Goal: Information Seeking & Learning: Learn about a topic

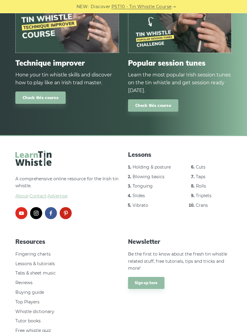
scroll to position [715, 0]
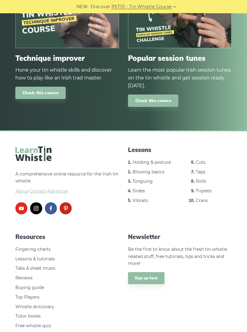
click at [48, 266] on link "Tabs & sheet music" at bounding box center [35, 268] width 40 height 5
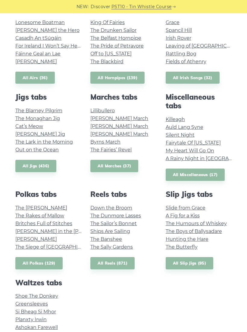
scroll to position [225, 0]
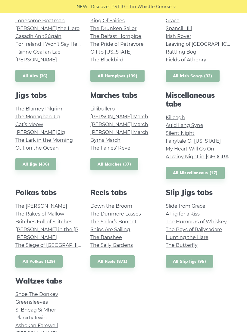
click at [118, 207] on link "Down the Broom" at bounding box center [111, 206] width 42 height 6
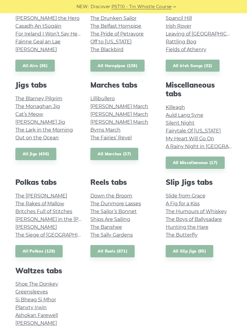
click at [62, 219] on link "Maggie in the Woods" at bounding box center [65, 219] width 100 height 6
click at [132, 233] on link "The Sally Gardens" at bounding box center [111, 235] width 42 height 6
click at [126, 195] on link "Down the Broom" at bounding box center [111, 196] width 42 height 6
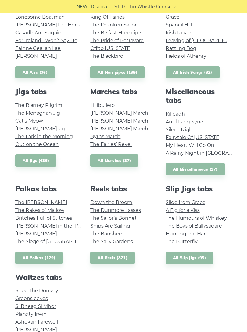
scroll to position [228, 0]
click at [69, 137] on link "The Lark in the Morning" at bounding box center [43, 137] width 57 height 6
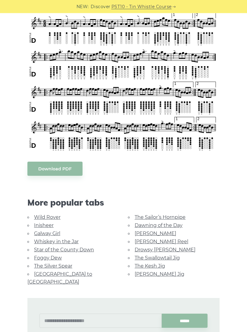
scroll to position [178, 0]
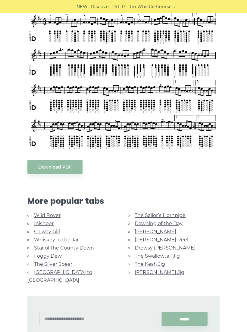
click at [181, 222] on link "Dawning of the Day" at bounding box center [159, 224] width 48 height 6
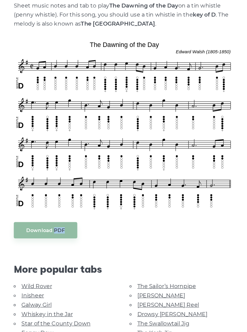
scroll to position [114, 0]
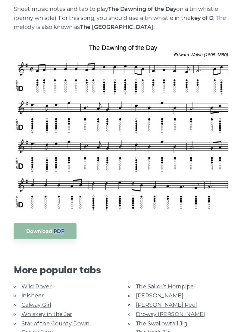
click at [23, 250] on div "More popular tabs" at bounding box center [123, 264] width 201 height 28
click at [27, 295] on li "Galway Girl" at bounding box center [73, 299] width 92 height 8
click at [34, 296] on link "Galway Girl" at bounding box center [47, 299] width 26 height 6
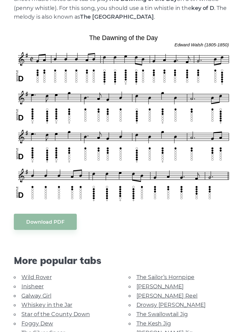
click at [34, 306] on link "Whiskey in the Jar" at bounding box center [56, 309] width 45 height 6
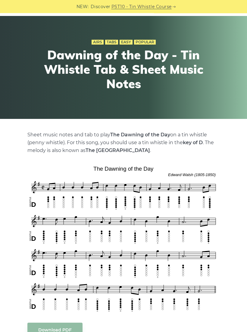
scroll to position [0, 0]
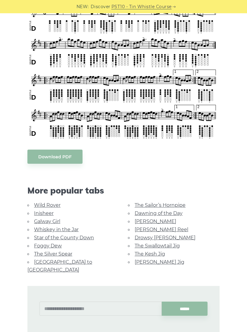
click at [77, 260] on link "Rocky Road to Dublin" at bounding box center [59, 266] width 65 height 14
click at [146, 254] on link "The Kesh Jig" at bounding box center [150, 254] width 30 height 6
click at [142, 259] on link "[PERSON_NAME] Jig" at bounding box center [160, 262] width 50 height 6
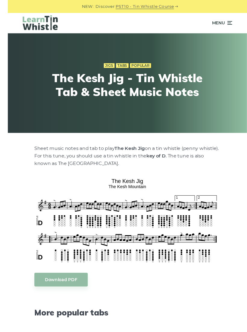
scroll to position [30, 0]
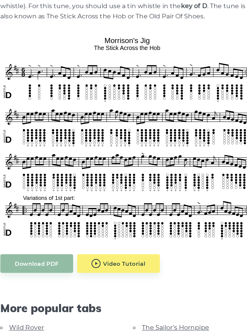
scroll to position [90, 0]
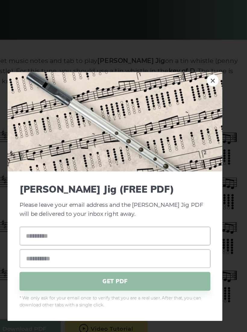
click at [21, 38] on div "× Morrison’s Jig (FREE PDF) Please leave your email address and the Morrison’s …" at bounding box center [123, 166] width 247 height 332
click at [103, 235] on div "Morrison’s Jig (FREE PDF) Please leave your email address and the Morrison’s Ji…" at bounding box center [123, 203] width 163 height 113
click at [123, 254] on div "× Morrison’s Jig (FREE PDF) Please leave your email address and the Morrison’s …" at bounding box center [123, 166] width 247 height 332
click at [139, 254] on div "× Morrison’s Jig (FREE PDF) Please leave your email address and the Morrison’s …" at bounding box center [123, 166] width 247 height 332
click at [117, 126] on img at bounding box center [123, 109] width 163 height 75
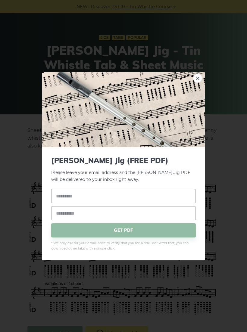
scroll to position [0, 0]
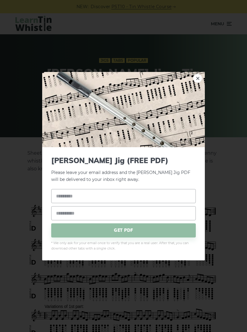
click at [200, 79] on link "×" at bounding box center [197, 77] width 9 height 9
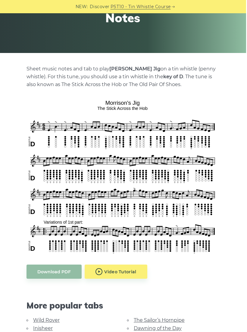
scroll to position [89, 0]
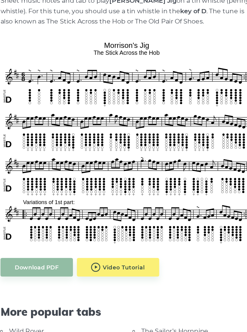
click at [187, 260] on div "Download PDF Video Tutorial" at bounding box center [123, 271] width 192 height 23
click at [34, 321] on link "Inisheer" at bounding box center [44, 324] width 20 height 6
